Goal: Find specific page/section: Find specific page/section

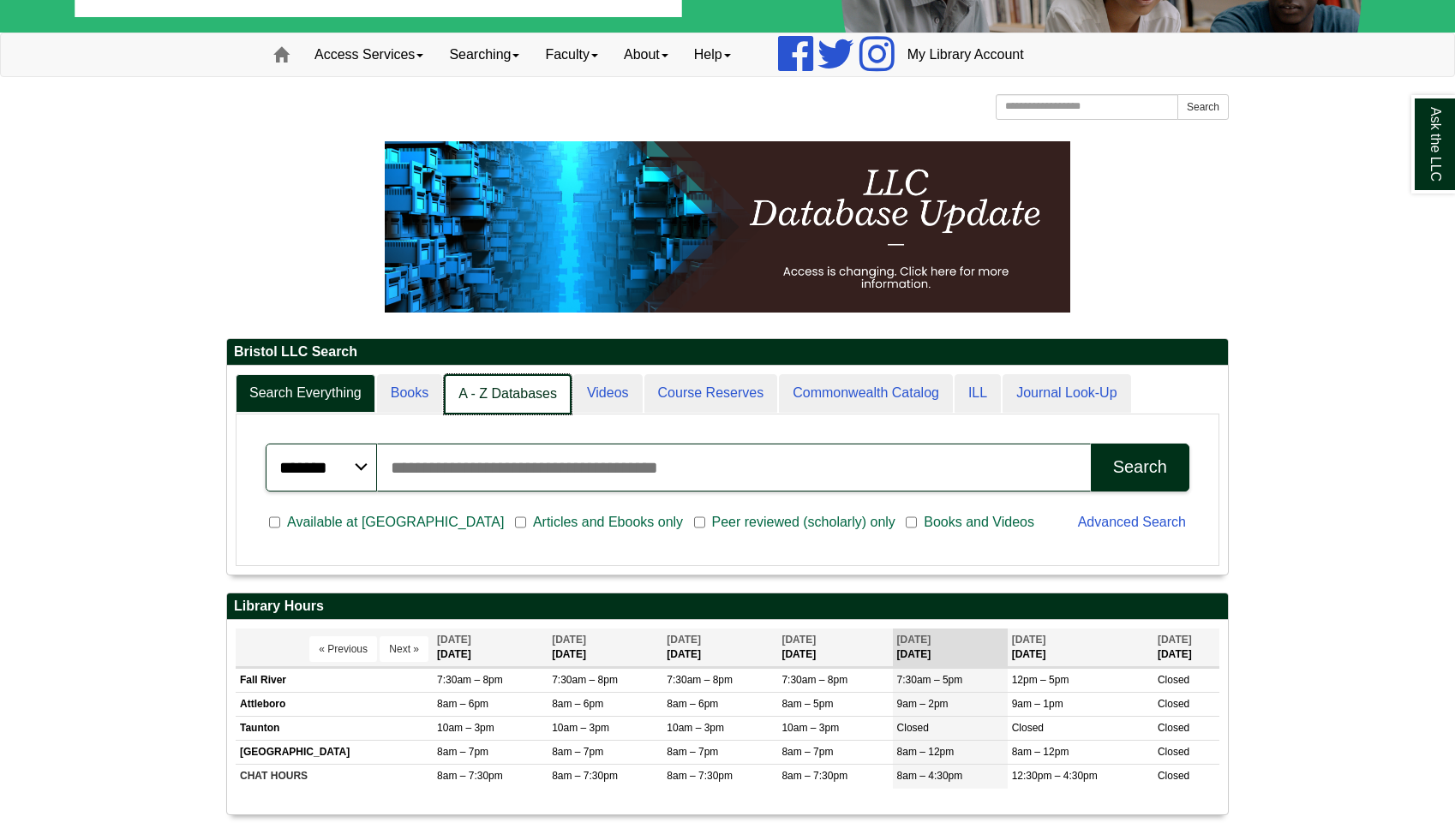
scroll to position [9, 9]
click at [524, 387] on link "A - Z Databases" at bounding box center [508, 394] width 128 height 41
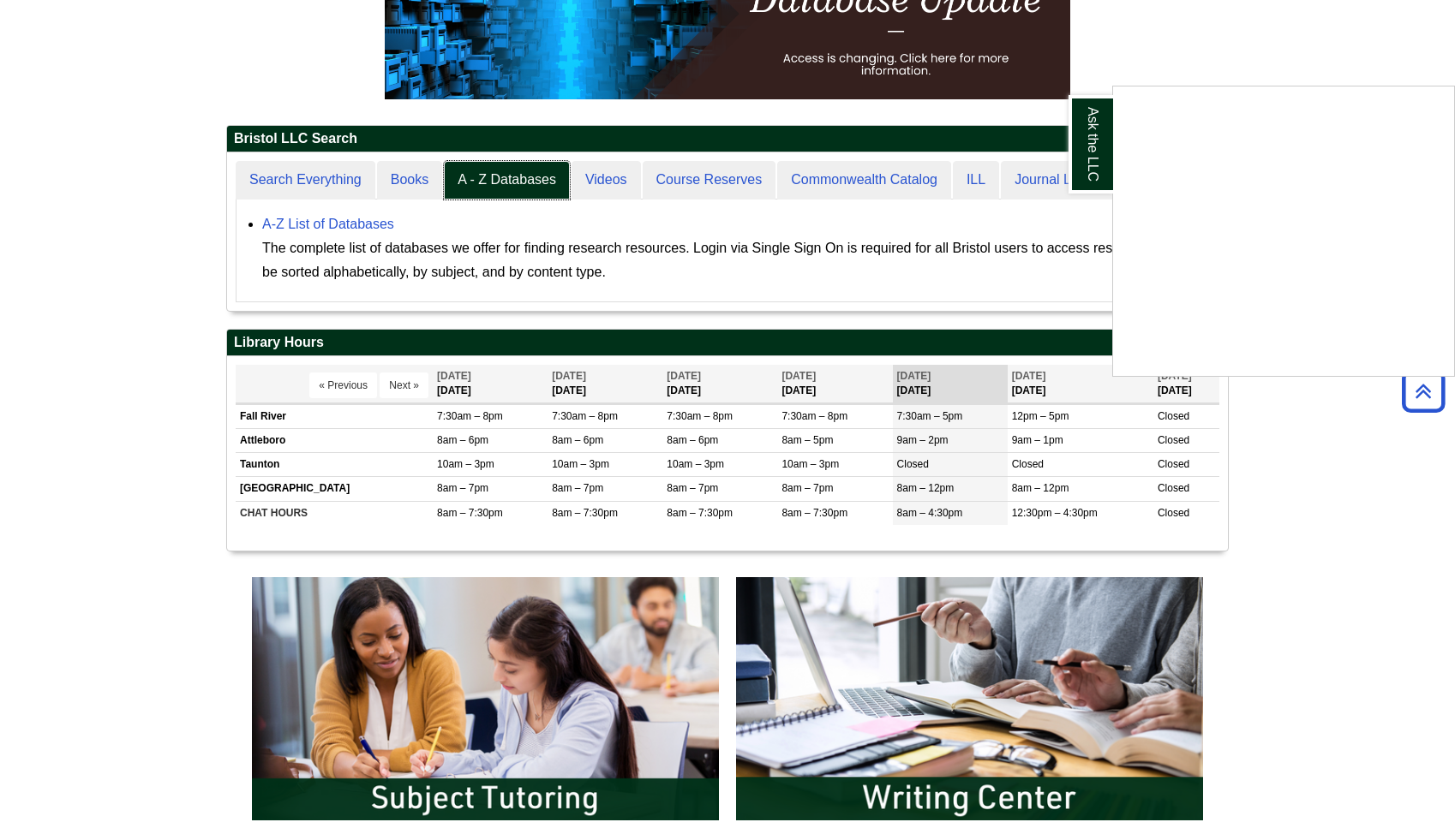
scroll to position [327, 0]
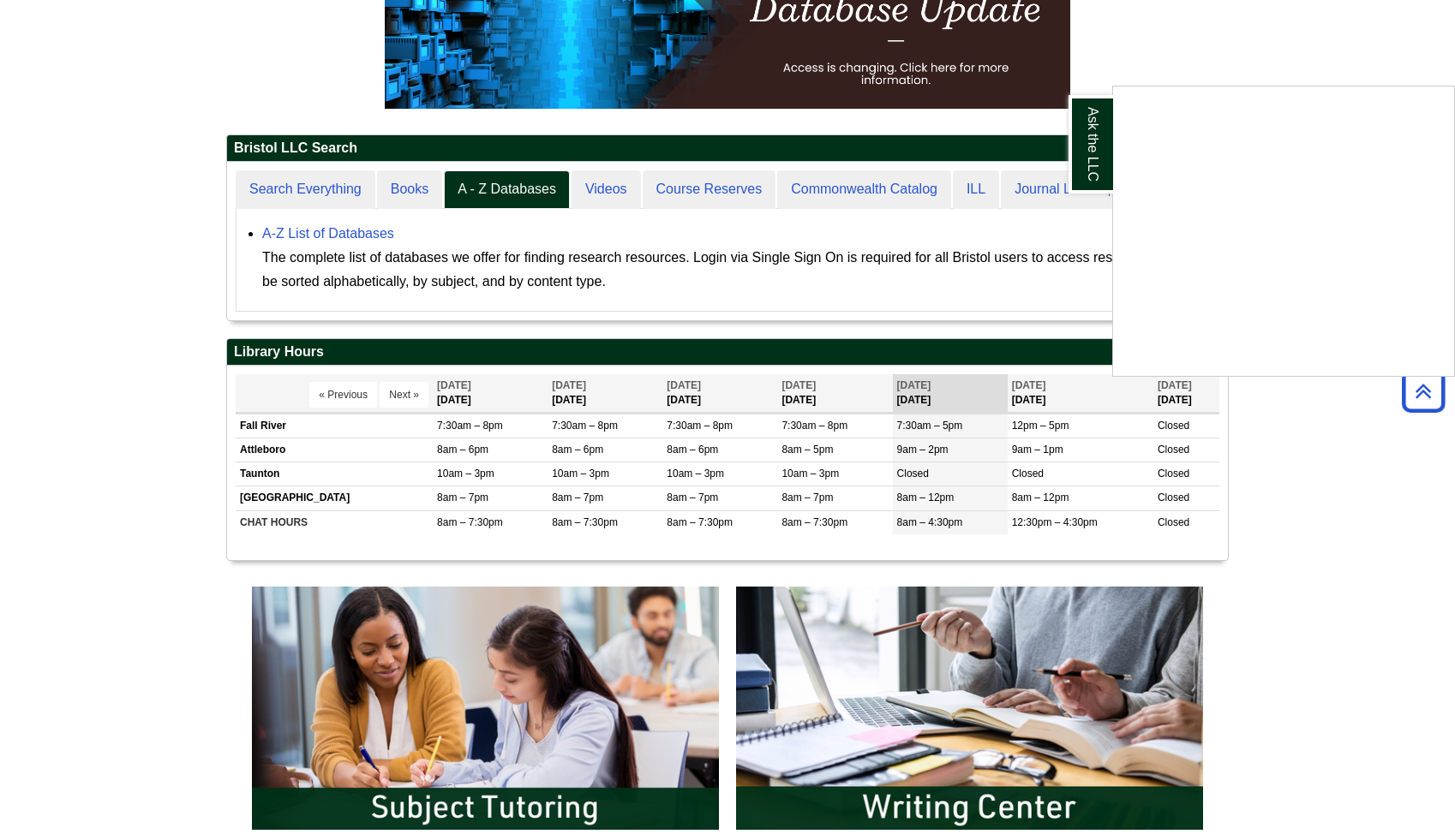
click at [352, 232] on div "Ask the LLC" at bounding box center [728, 420] width 1455 height 840
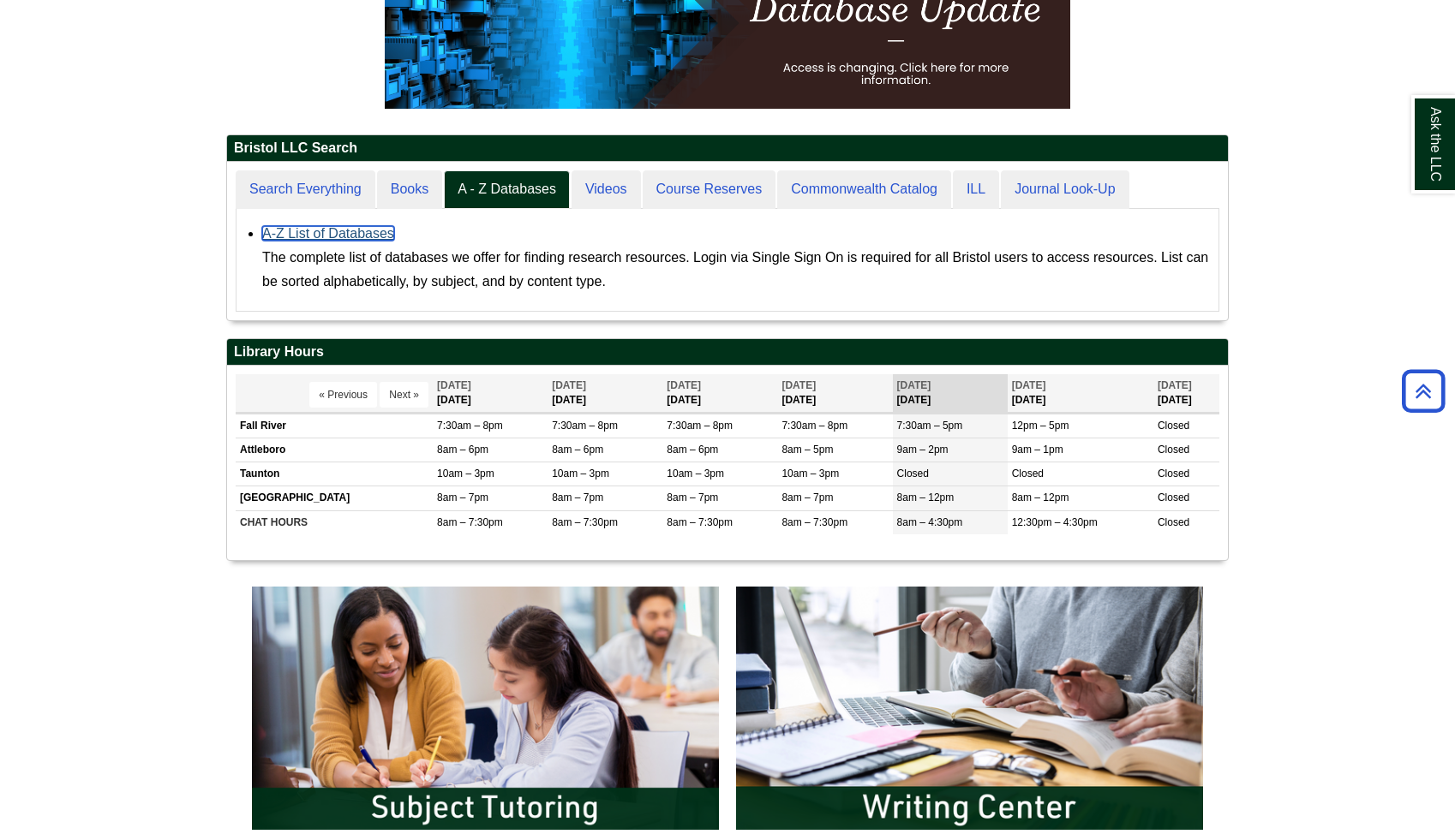
click at [352, 232] on link "A-Z List of Databases" at bounding box center [328, 233] width 132 height 14
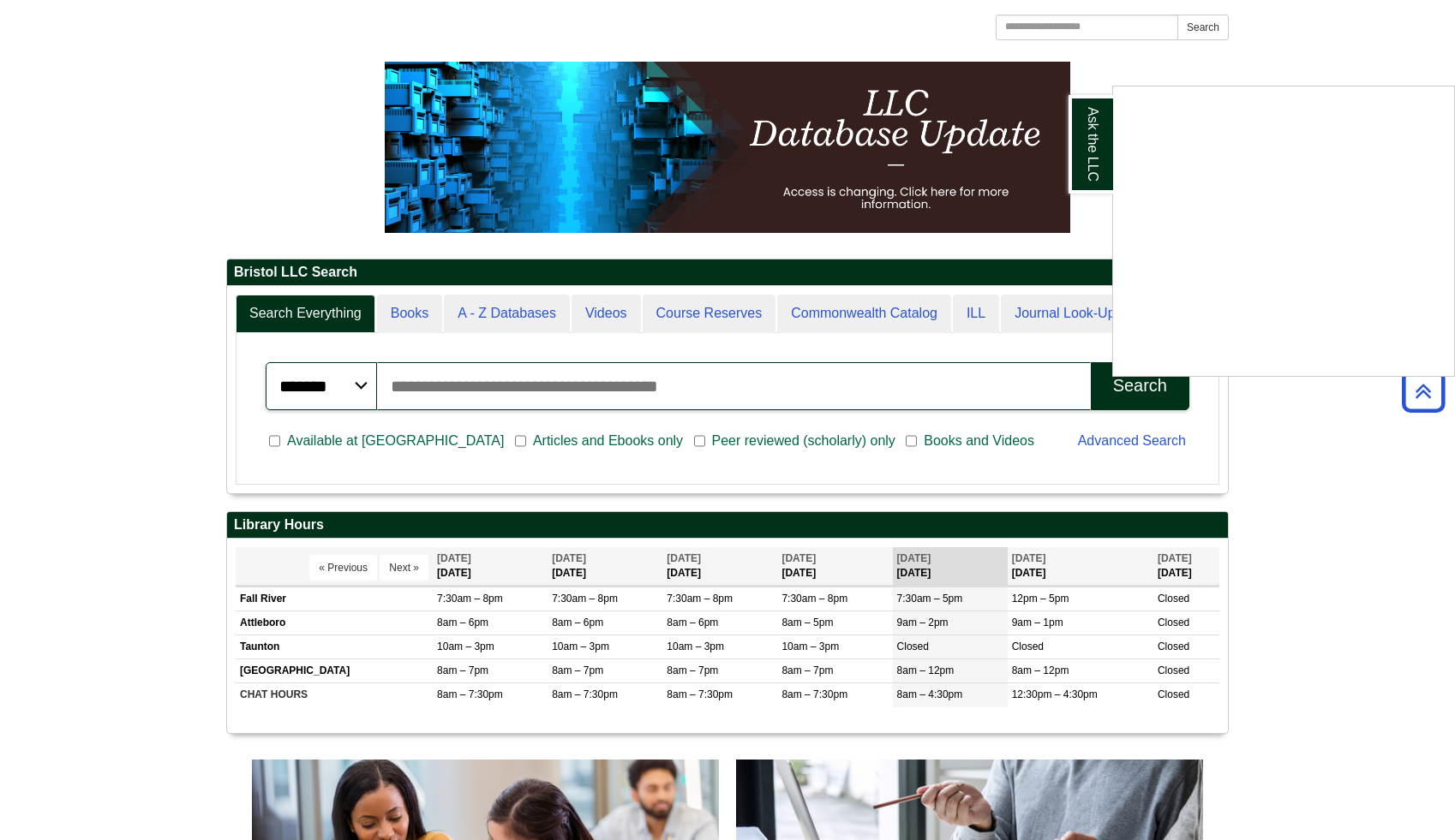
scroll to position [206, 1001]
click at [516, 311] on div "Ask the LLC" at bounding box center [728, 420] width 1455 height 840
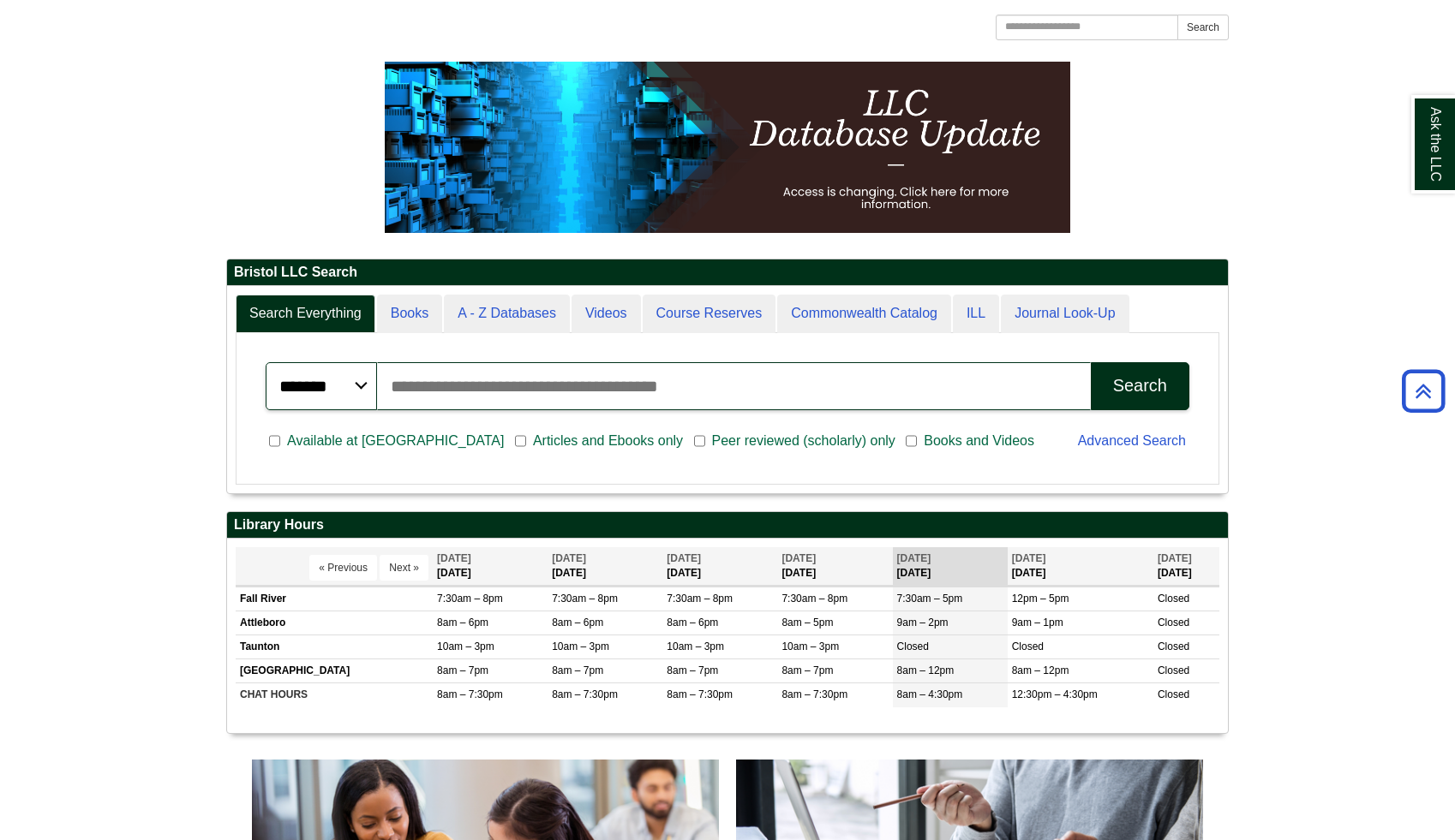
click at [507, 388] on input "Search articles, books, journals & more" at bounding box center [734, 386] width 714 height 48
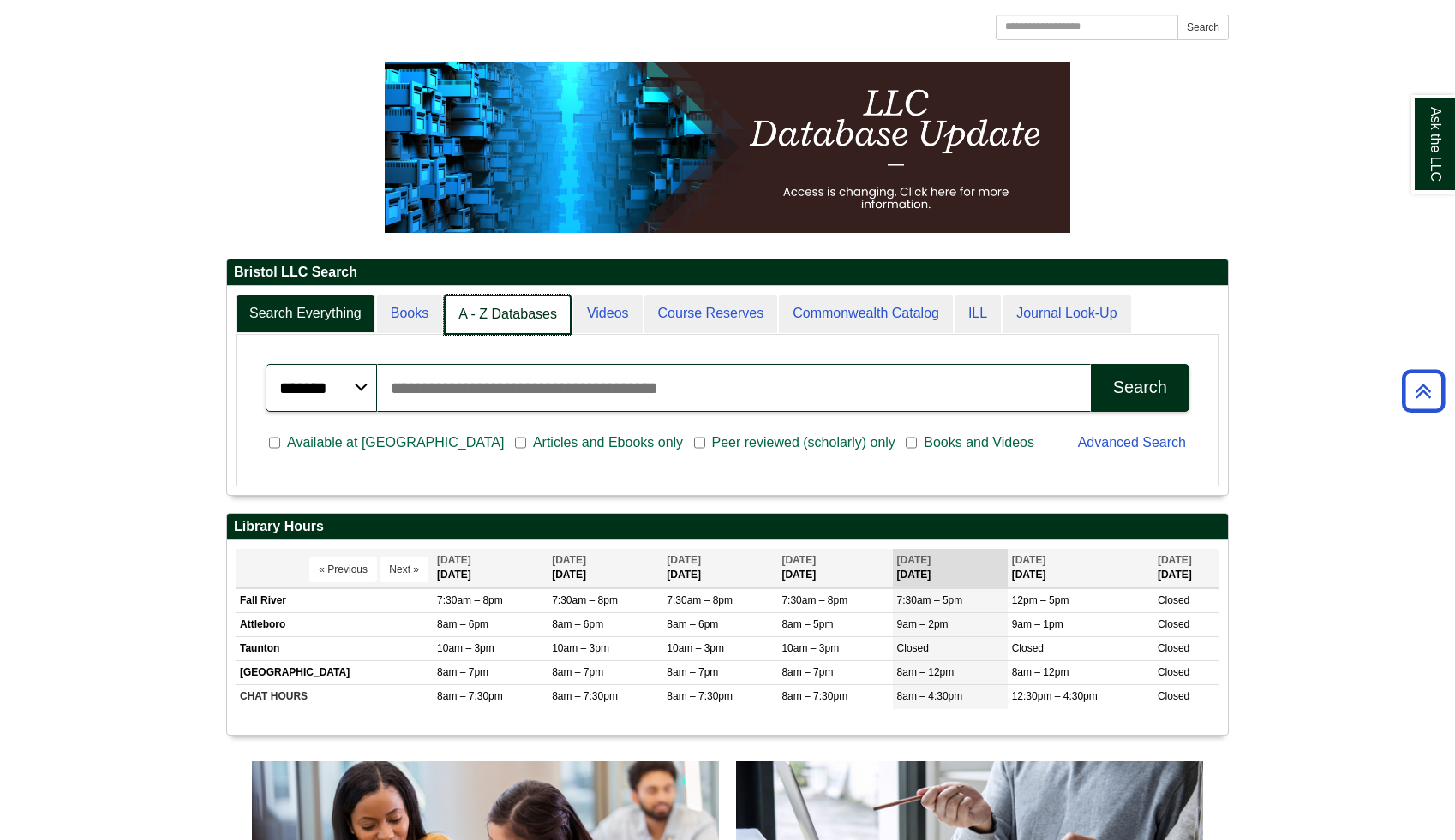
scroll to position [9, 9]
click at [468, 314] on link "A - Z Databases" at bounding box center [508, 315] width 128 height 41
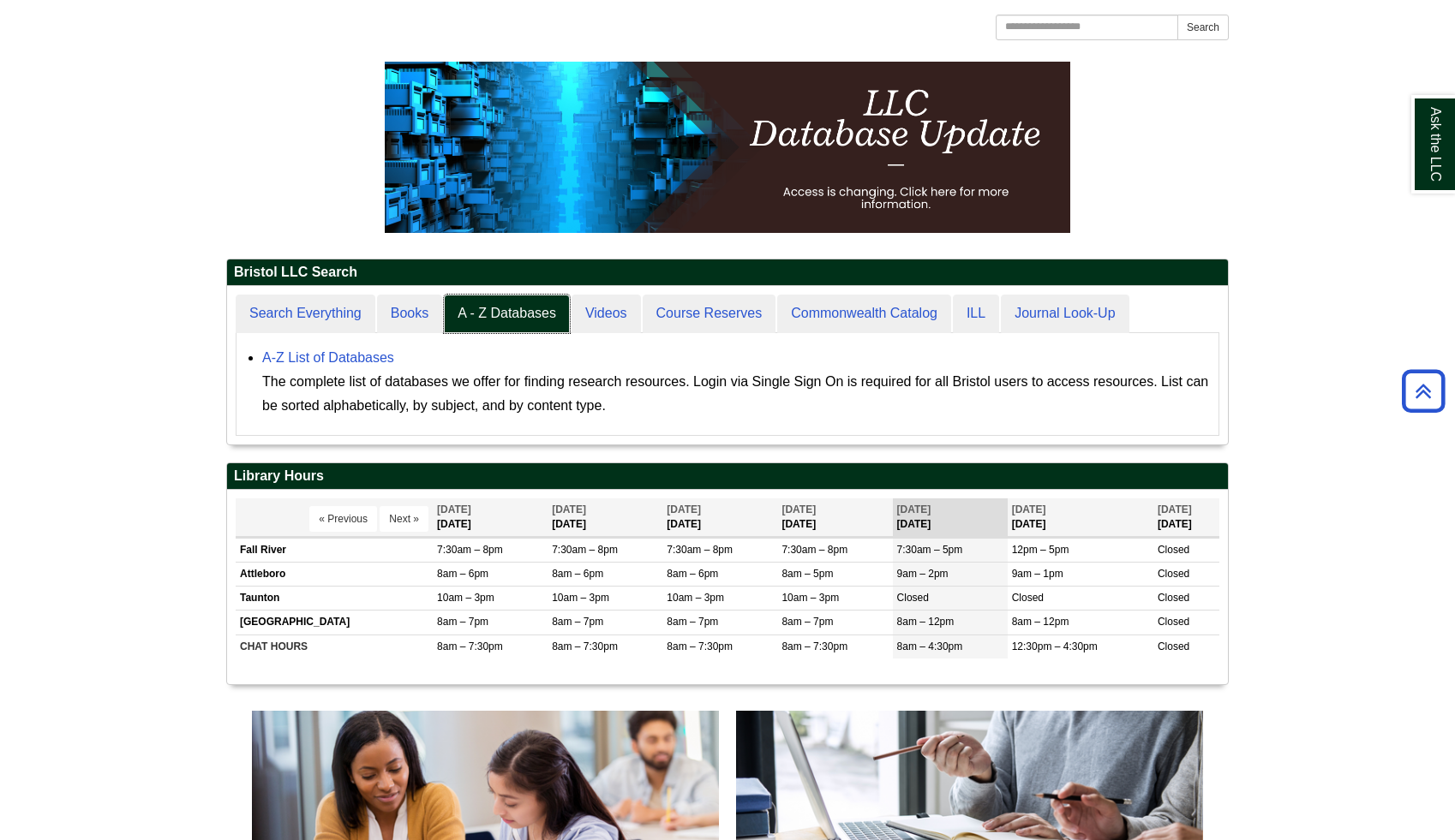
scroll to position [158, 1001]
click at [371, 356] on link "A-Z List of Databases" at bounding box center [328, 358] width 132 height 14
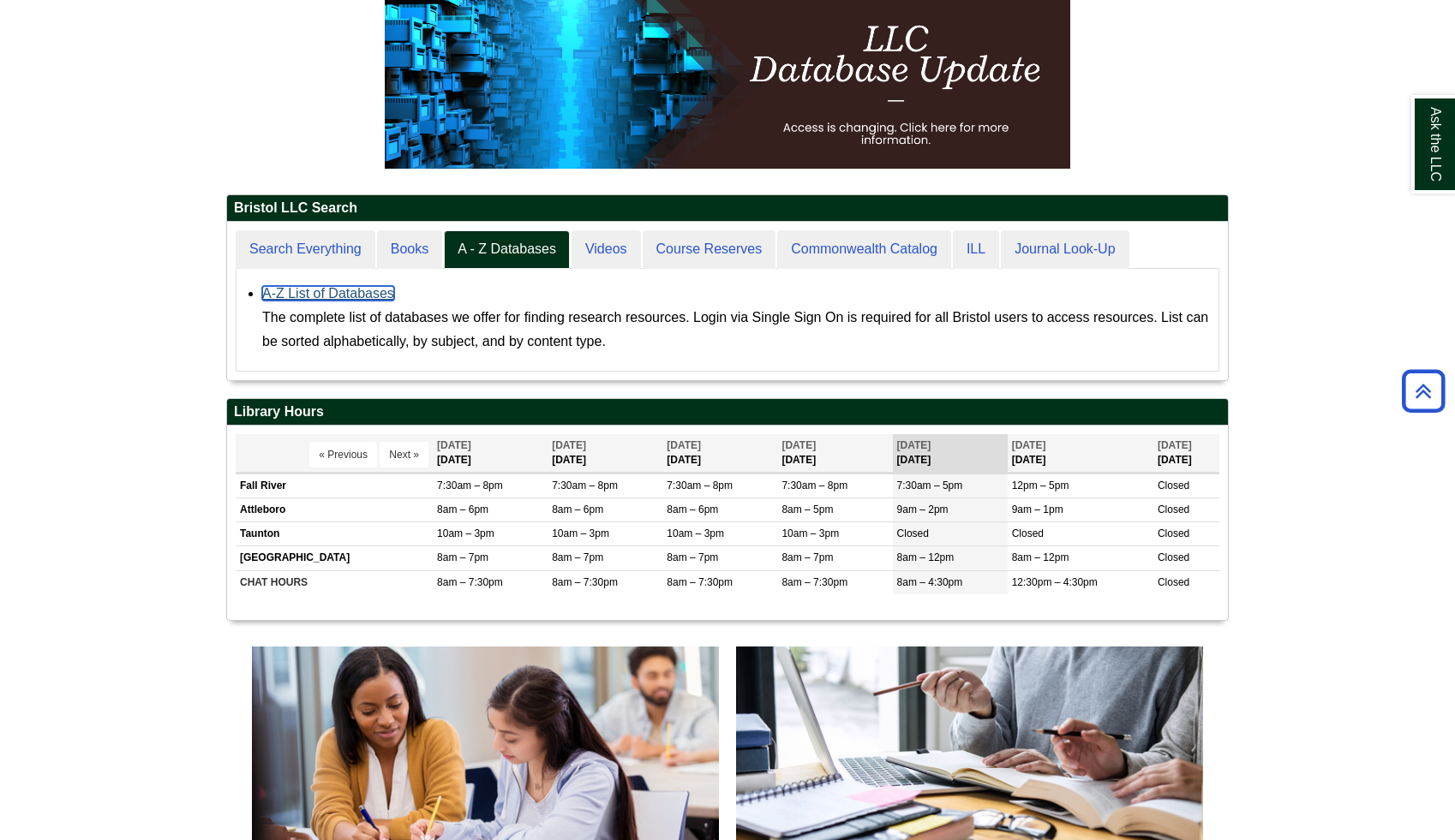
scroll to position [270, 0]
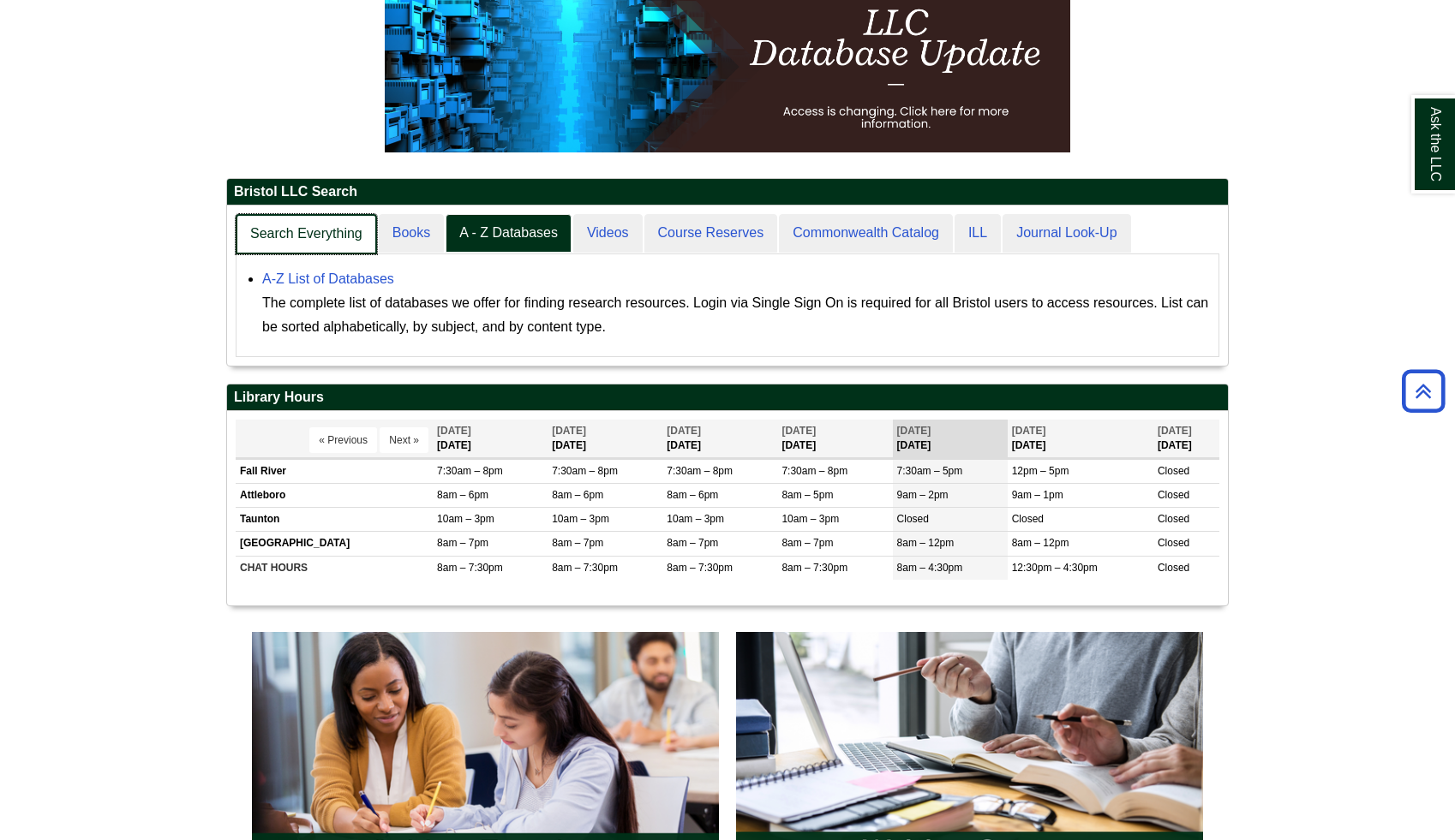
click at [293, 231] on link "Search Everything" at bounding box center [306, 234] width 142 height 41
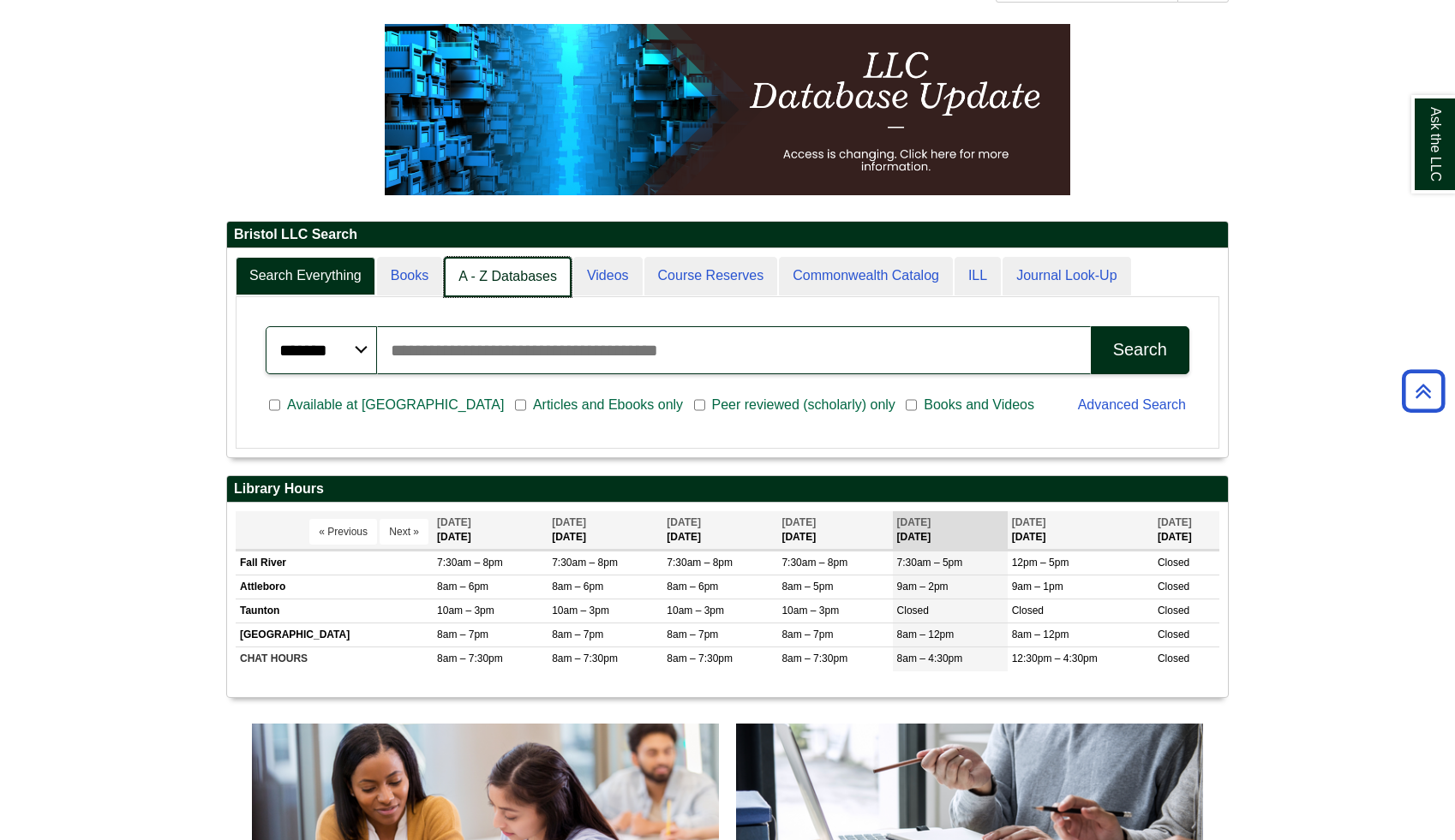
click at [506, 273] on link "A - Z Databases" at bounding box center [508, 277] width 128 height 41
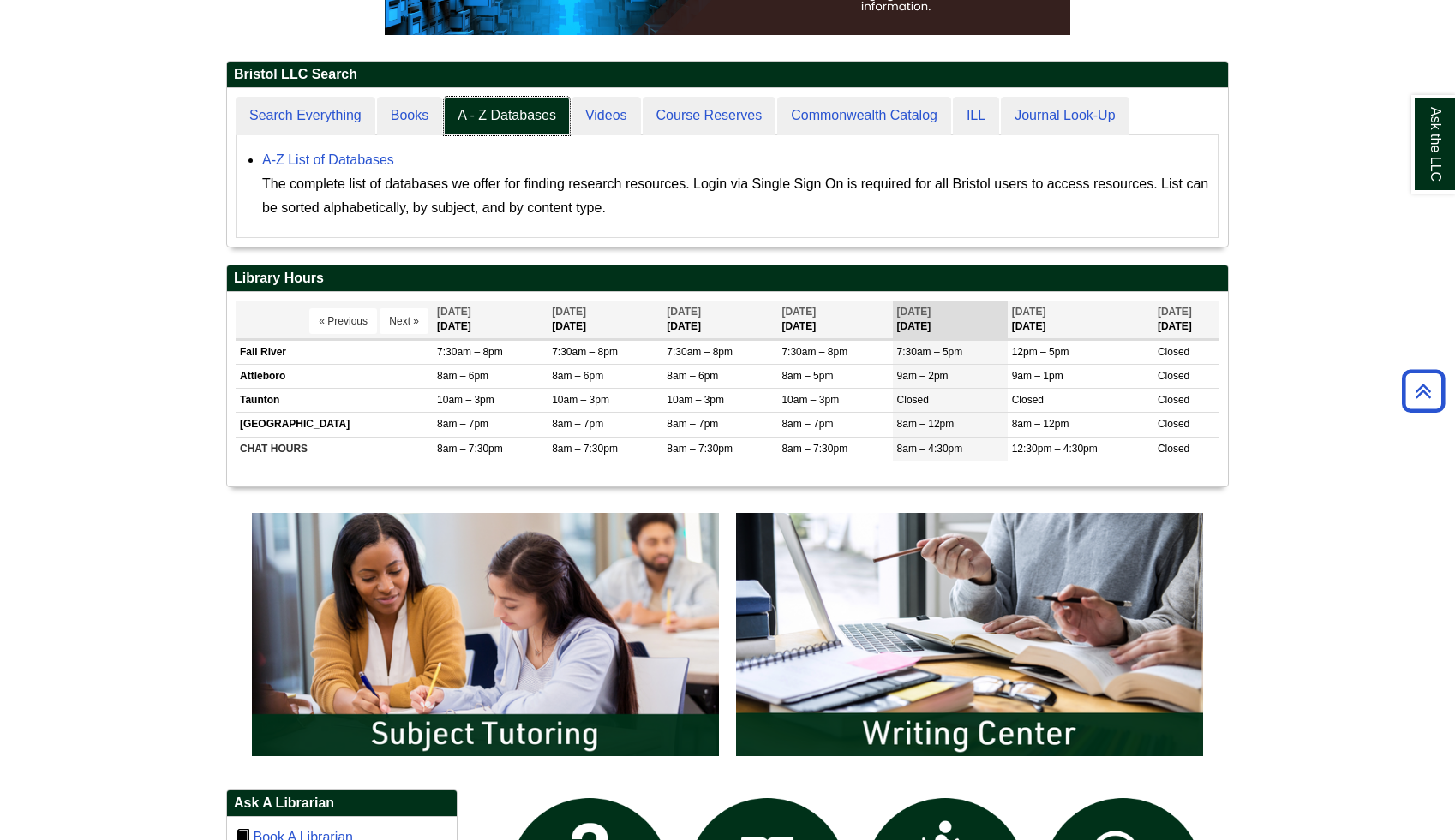
scroll to position [406, 0]
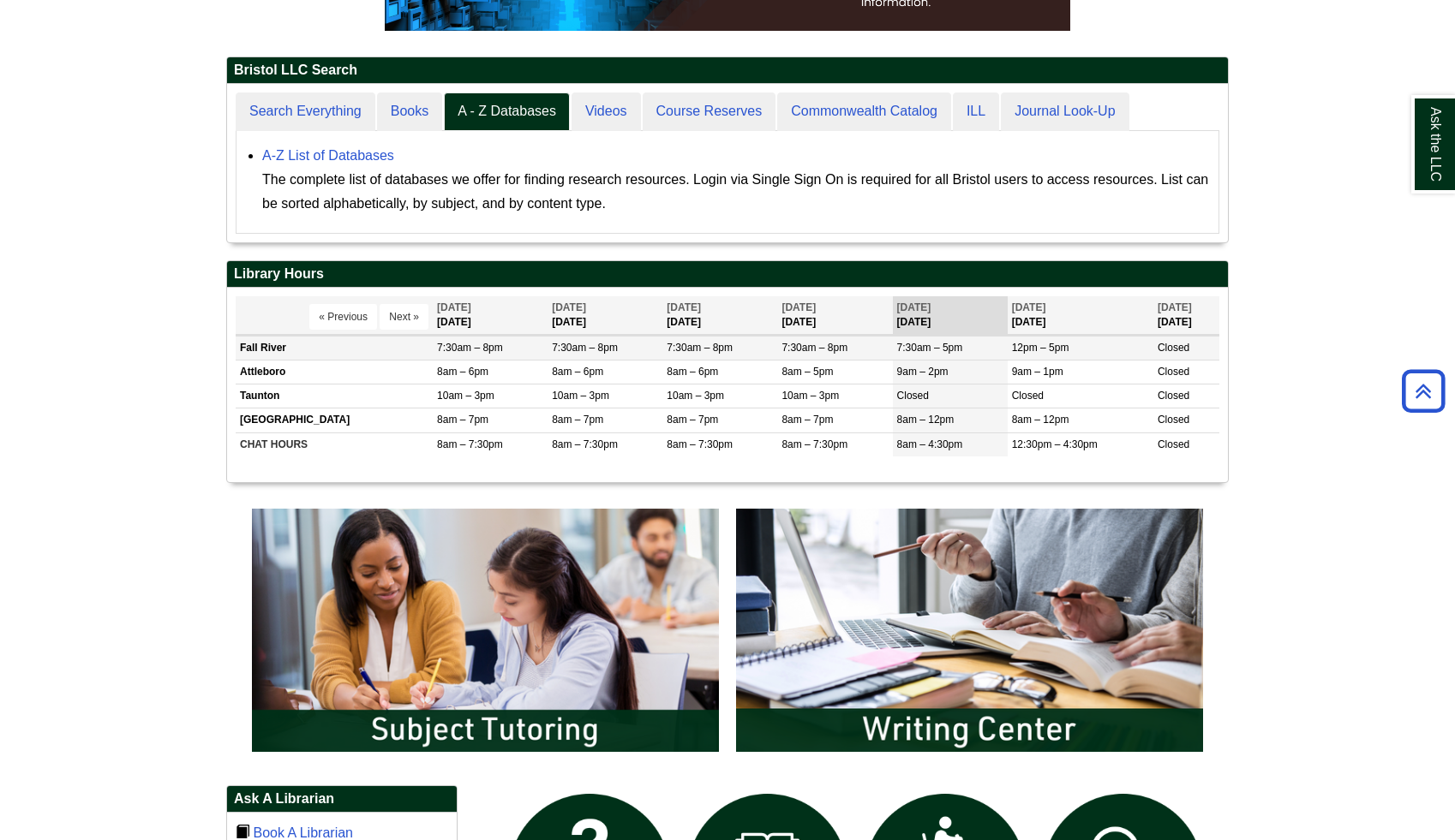
click at [330, 342] on td "Fall River" at bounding box center [334, 348] width 197 height 24
click at [387, 318] on button "Next »" at bounding box center [404, 316] width 49 height 26
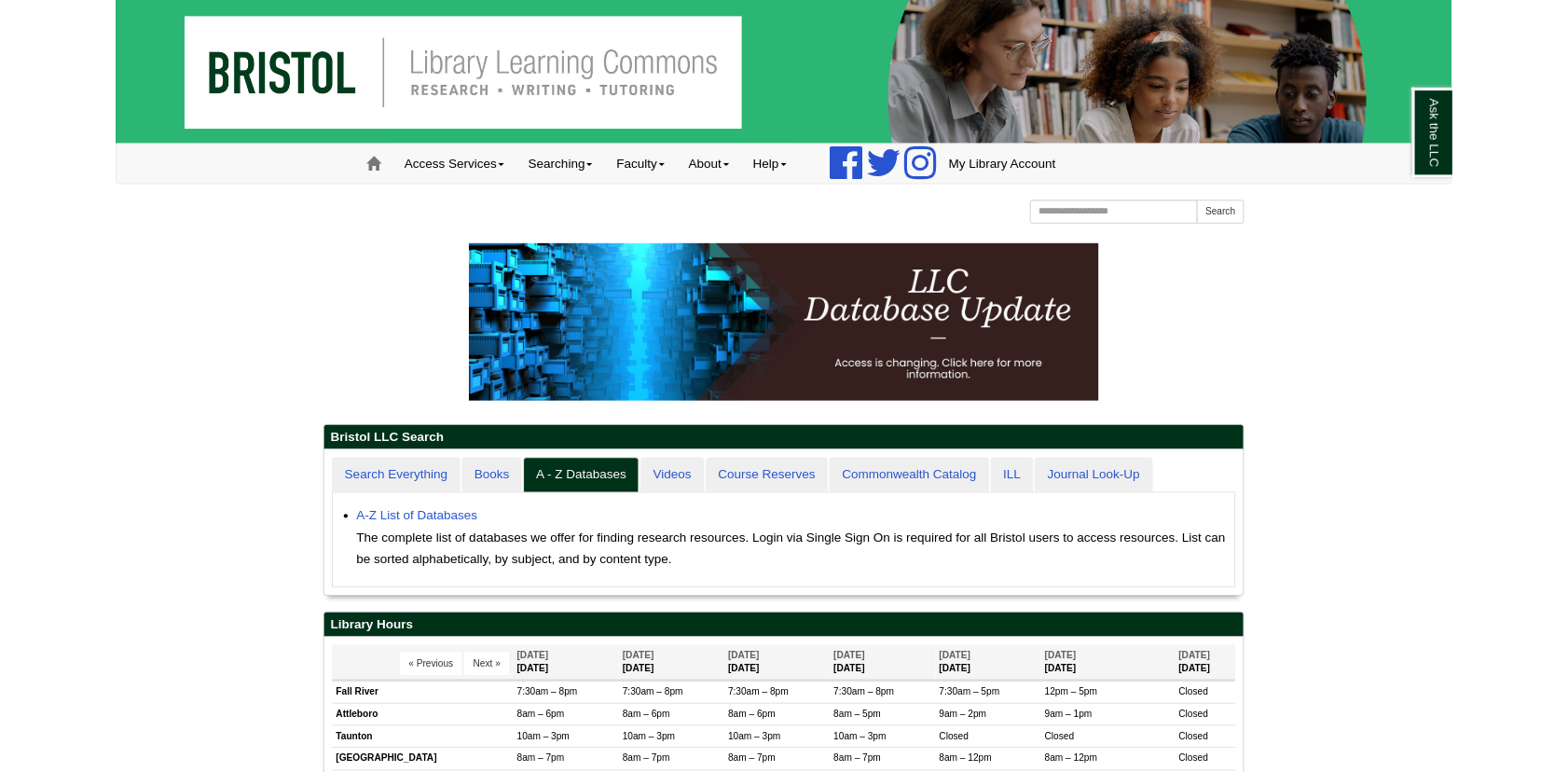
scroll to position [172, 1089]
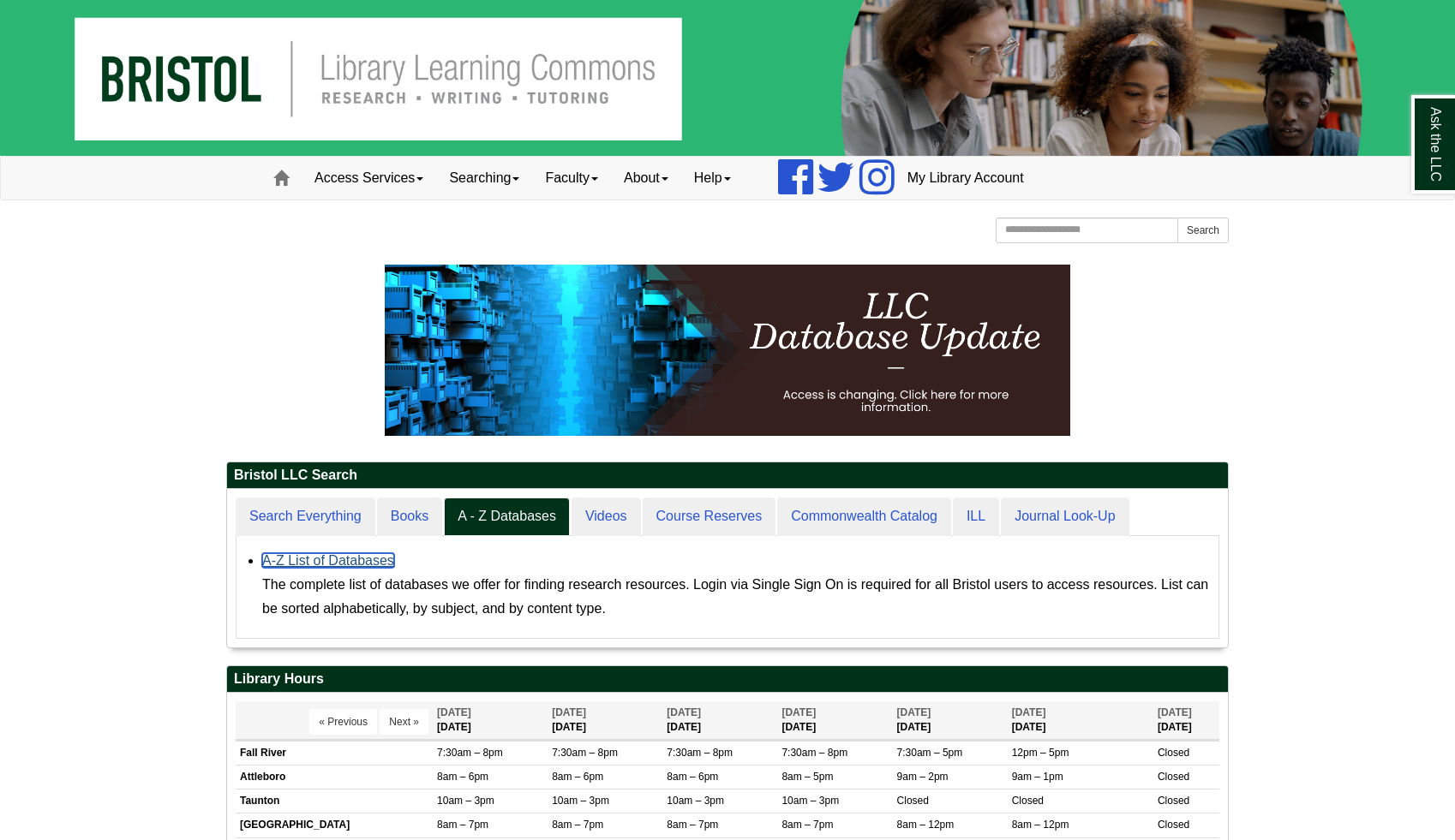
click at [315, 559] on link "A-Z List of Databases" at bounding box center [328, 561] width 132 height 14
